Goal: Information Seeking & Learning: Learn about a topic

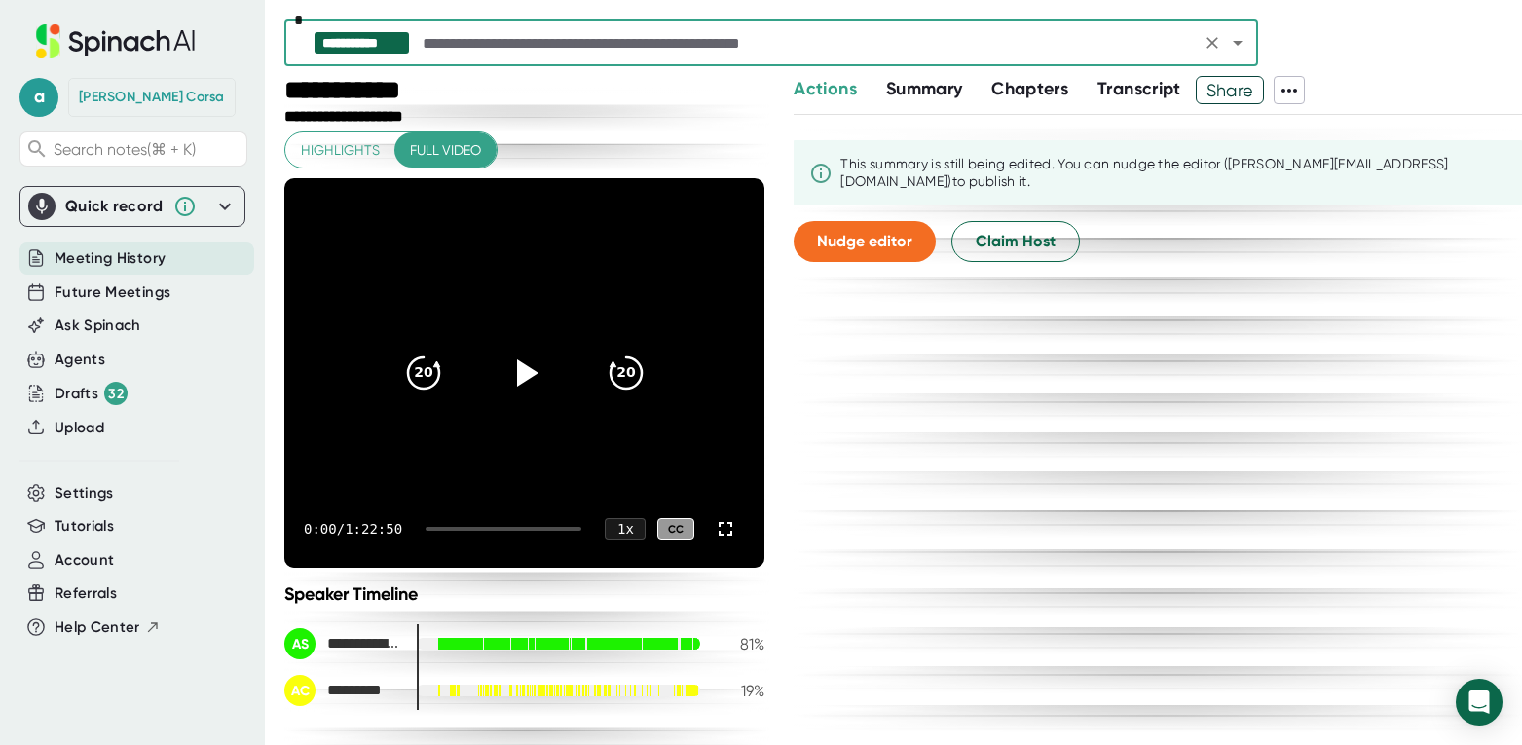
click at [938, 99] on button "Summary" at bounding box center [924, 89] width 76 height 26
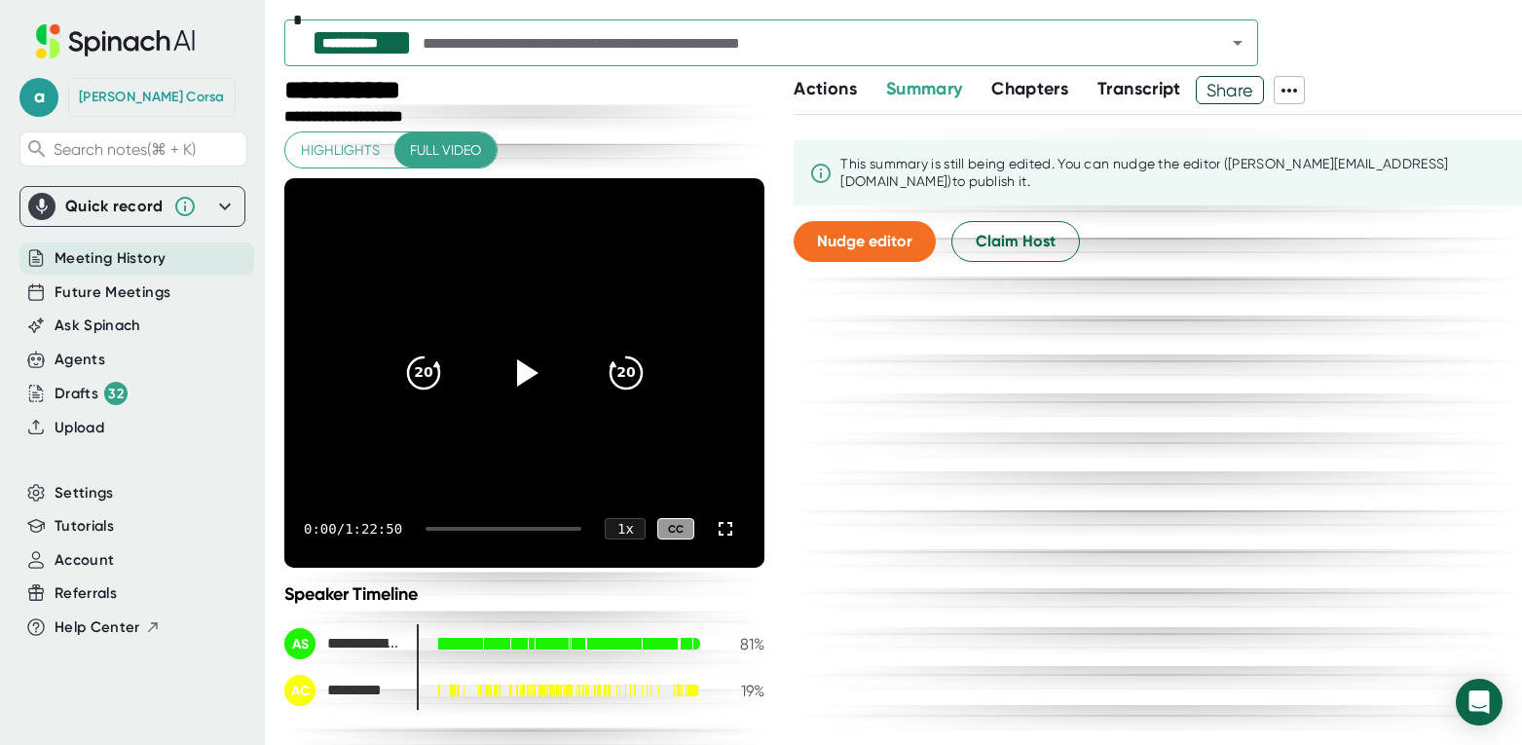
click at [1016, 96] on span "Chapters" at bounding box center [1029, 88] width 77 height 21
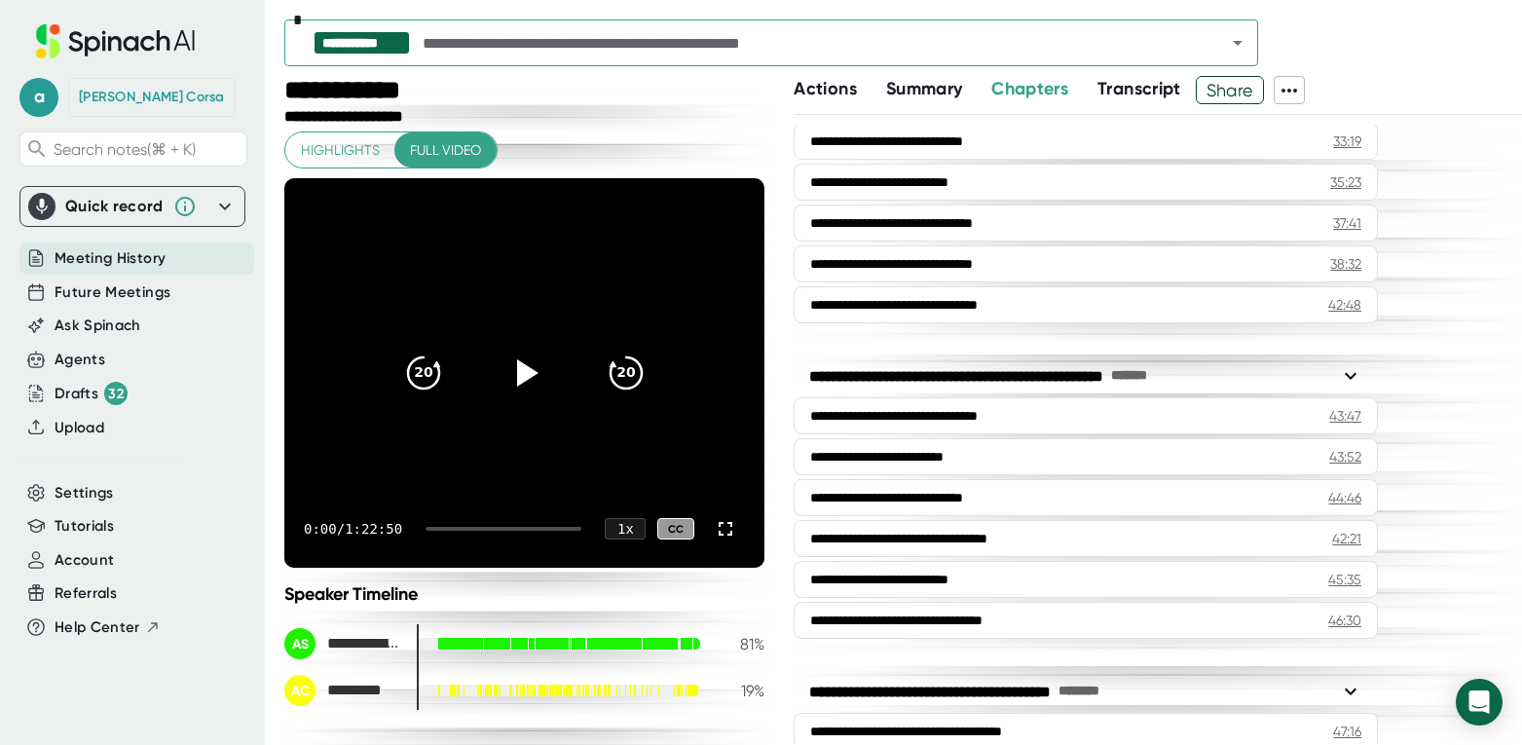
scroll to position [1039, 0]
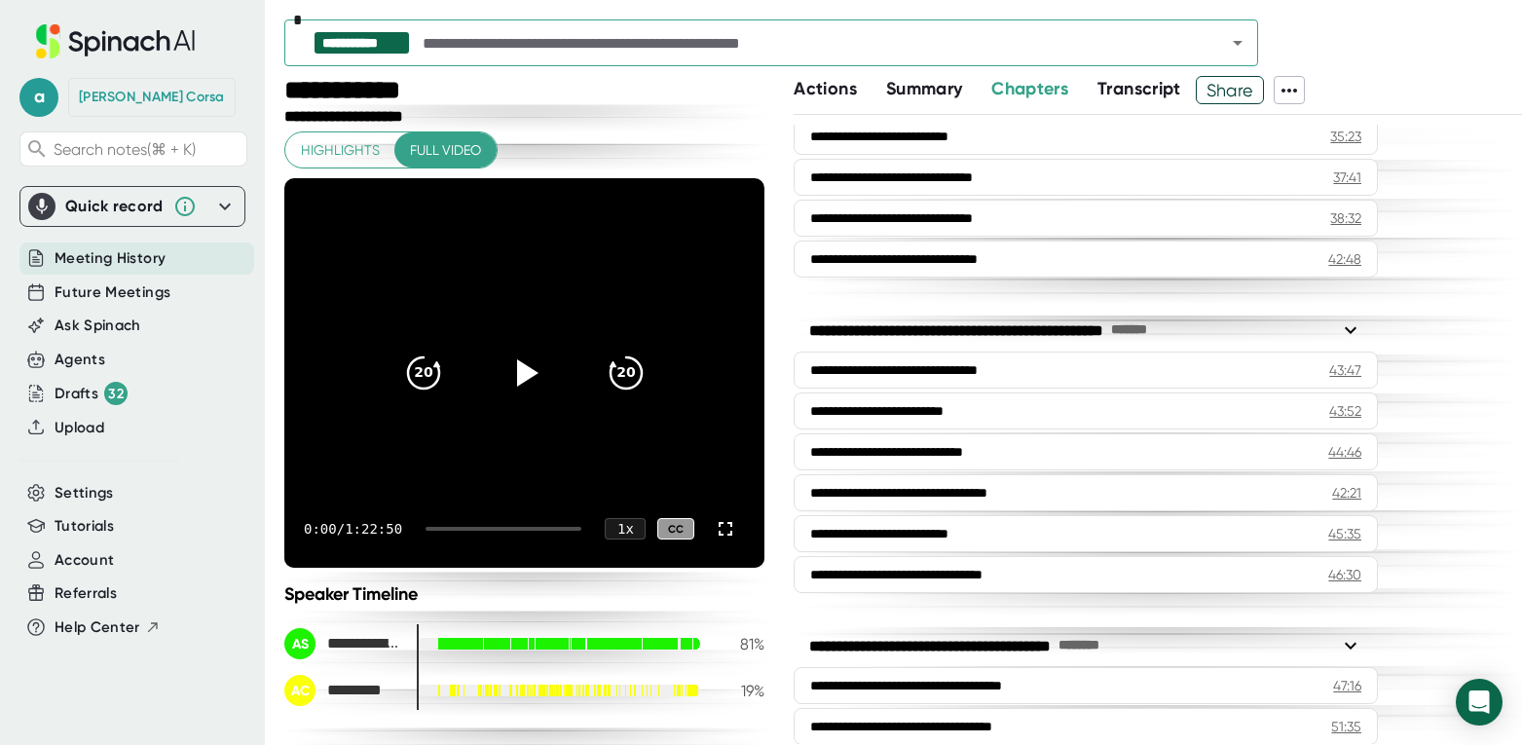
click at [1155, 100] on button "Transcript" at bounding box center [1139, 89] width 84 height 26
